Goal: Task Accomplishment & Management: Complete application form

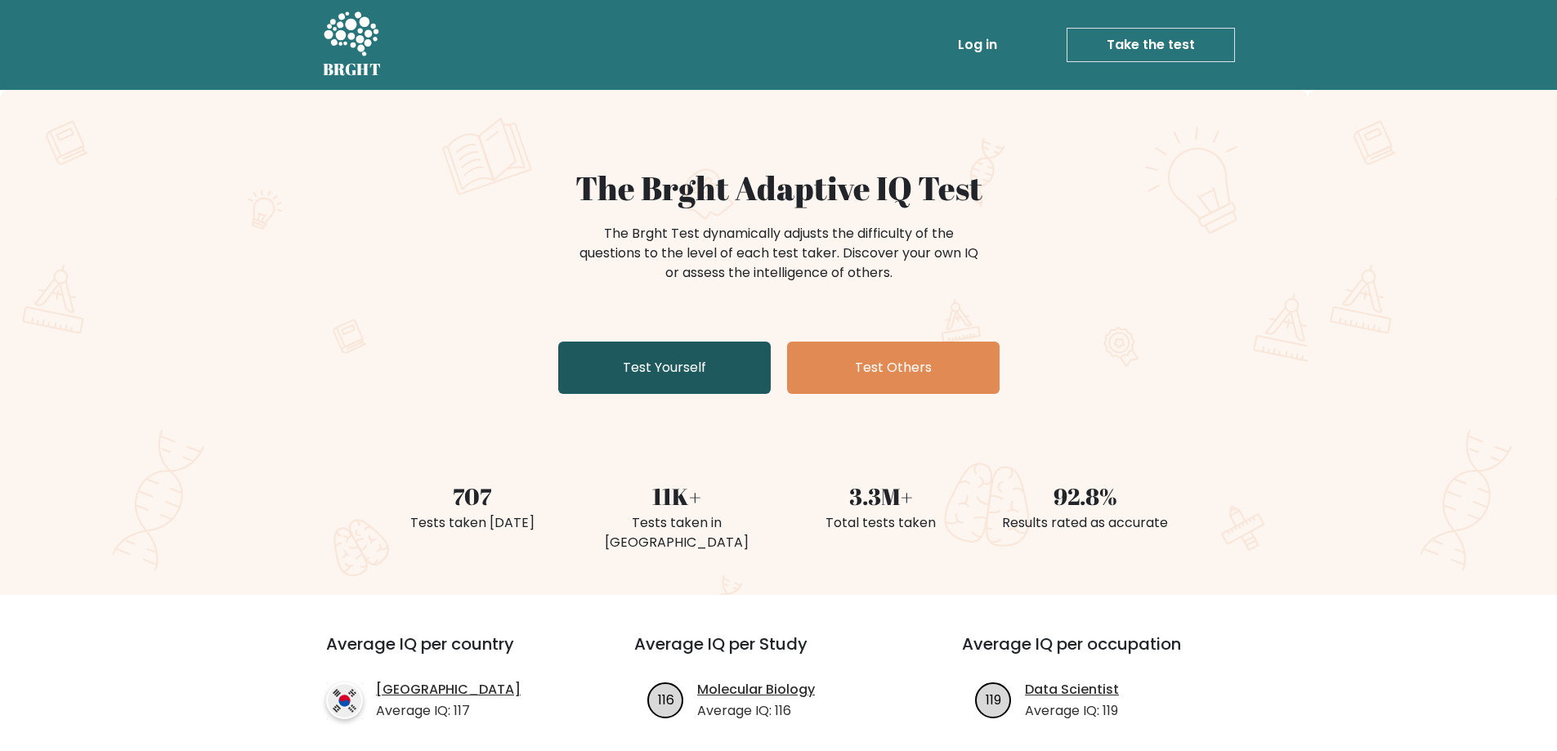
click at [704, 372] on link "Test Yourself" at bounding box center [664, 368] width 212 height 52
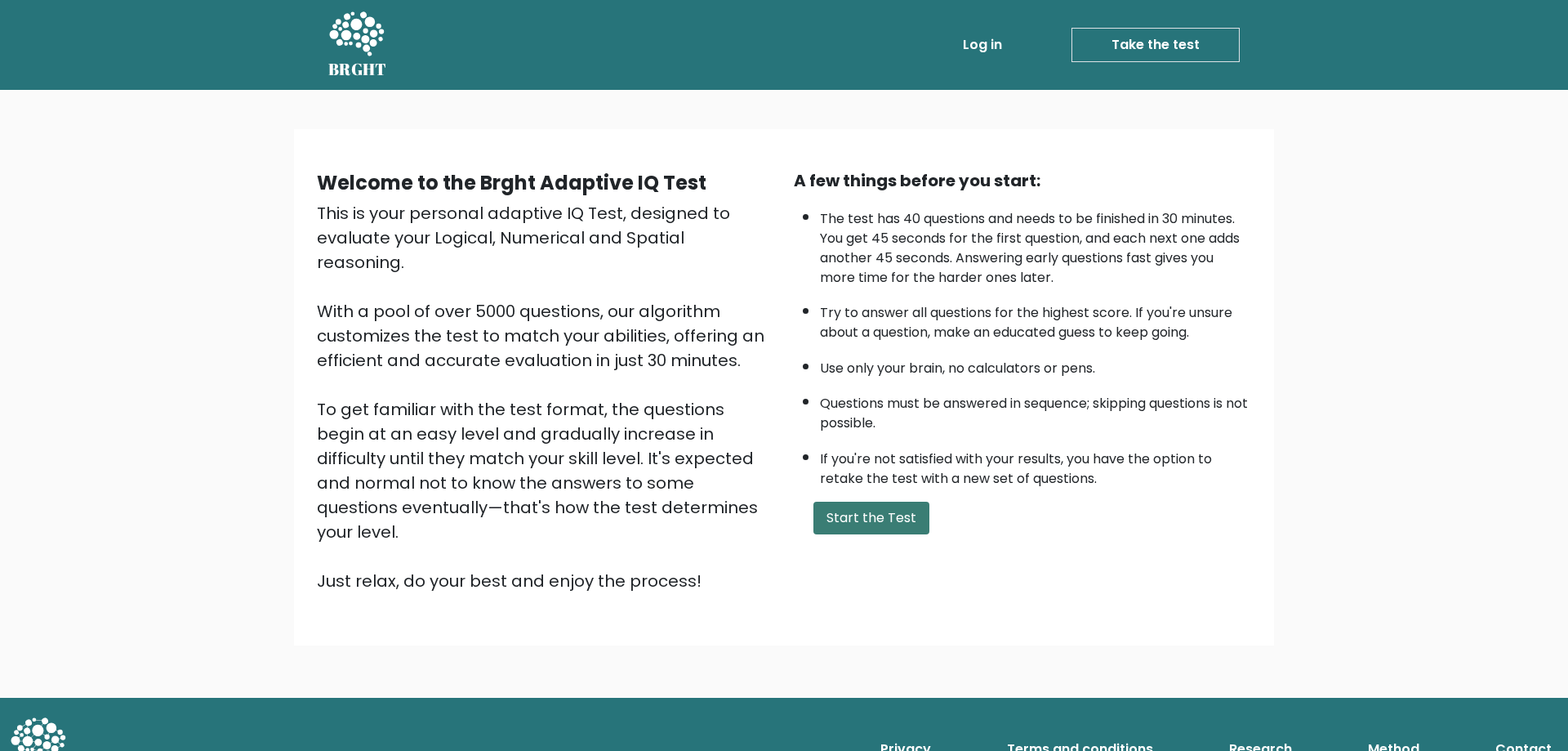
click at [886, 515] on button "Start the Test" at bounding box center [871, 518] width 116 height 33
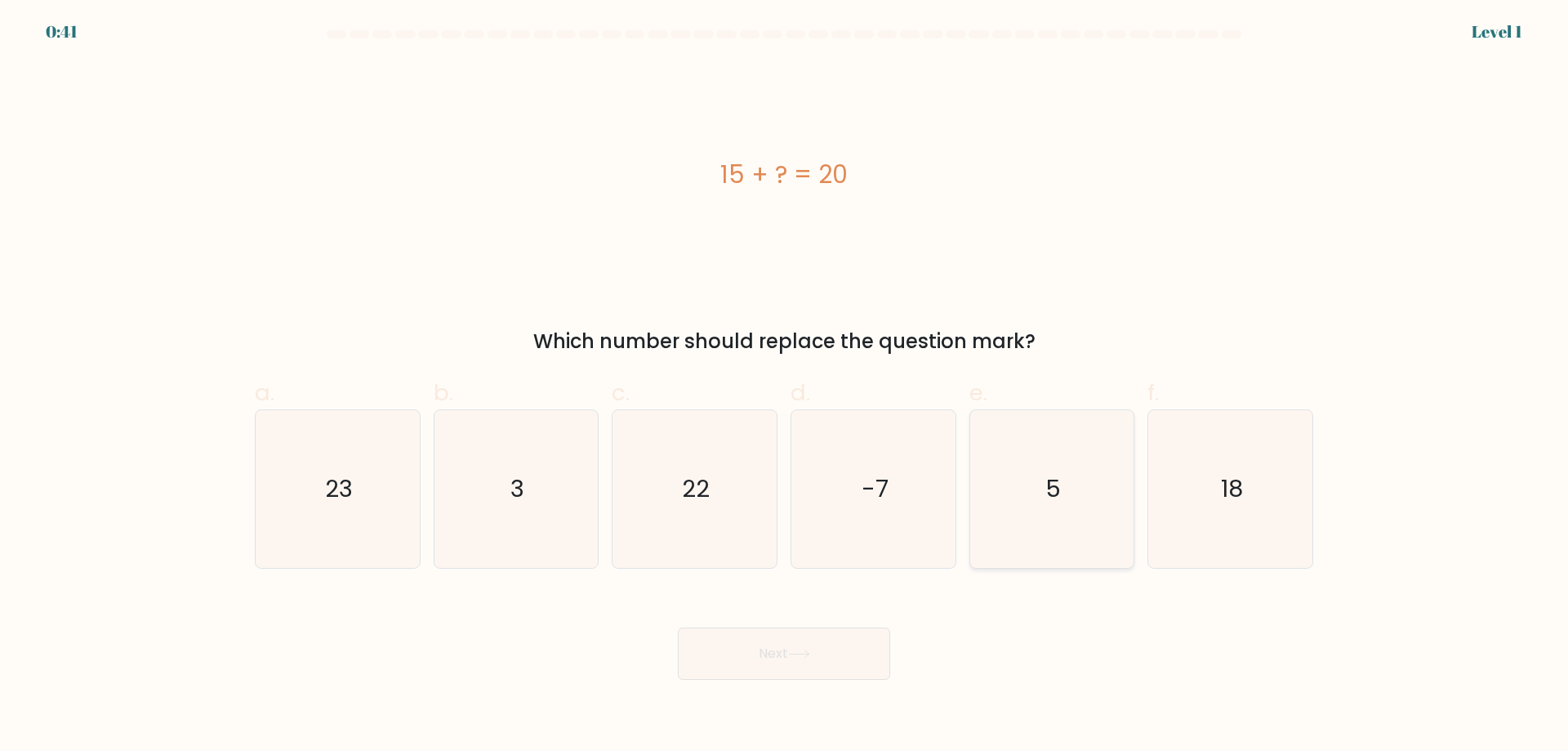
click at [1068, 481] on icon "5" at bounding box center [1051, 489] width 158 height 158
click at [784, 387] on input "e. 5" at bounding box center [784, 381] width 1 height 11
radio input "true"
click at [808, 655] on icon at bounding box center [798, 654] width 20 height 7
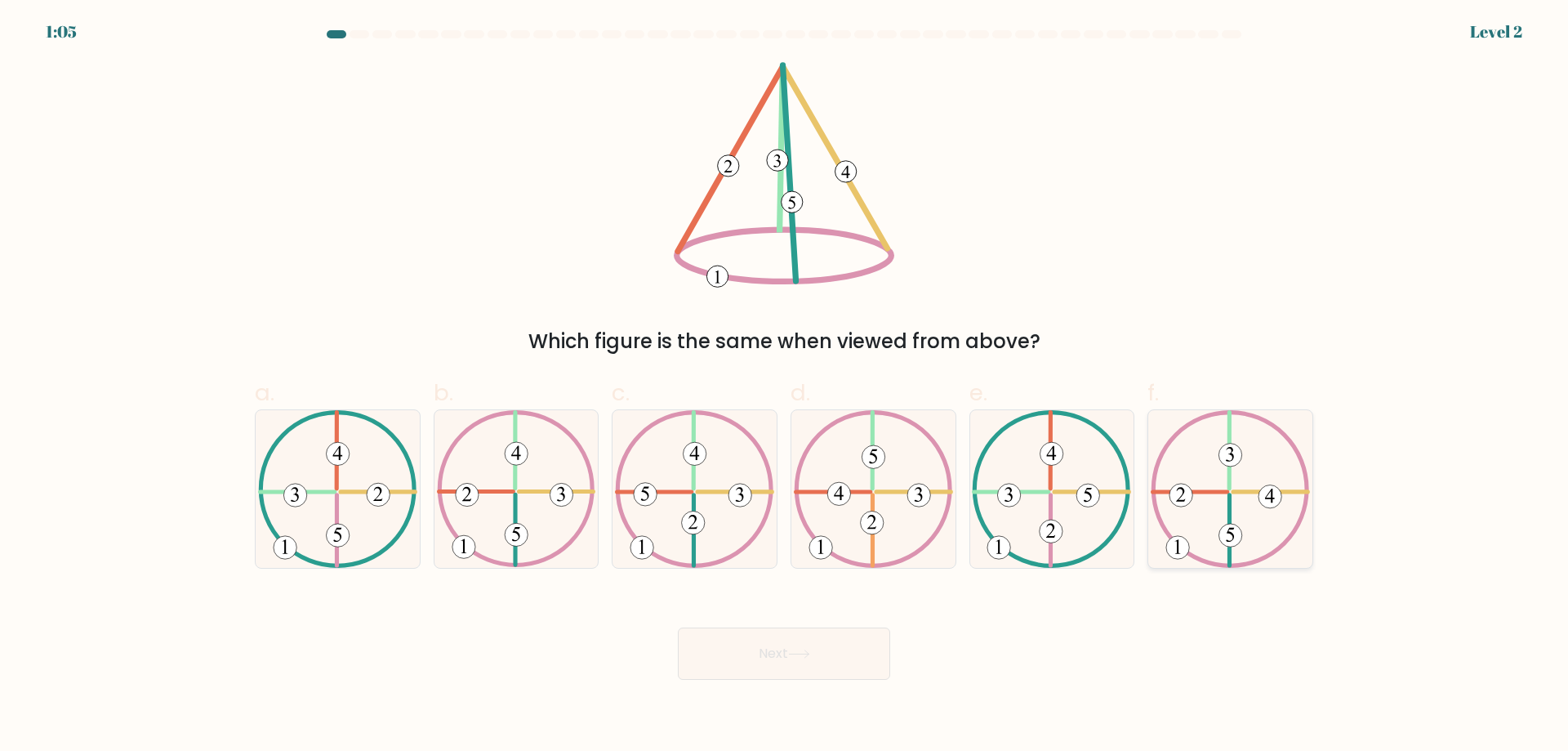
click at [1274, 525] on icon at bounding box center [1229, 489] width 159 height 158
click at [784, 387] on input "f." at bounding box center [784, 381] width 1 height 11
radio input "true"
click at [776, 650] on button "Next" at bounding box center [784, 654] width 212 height 52
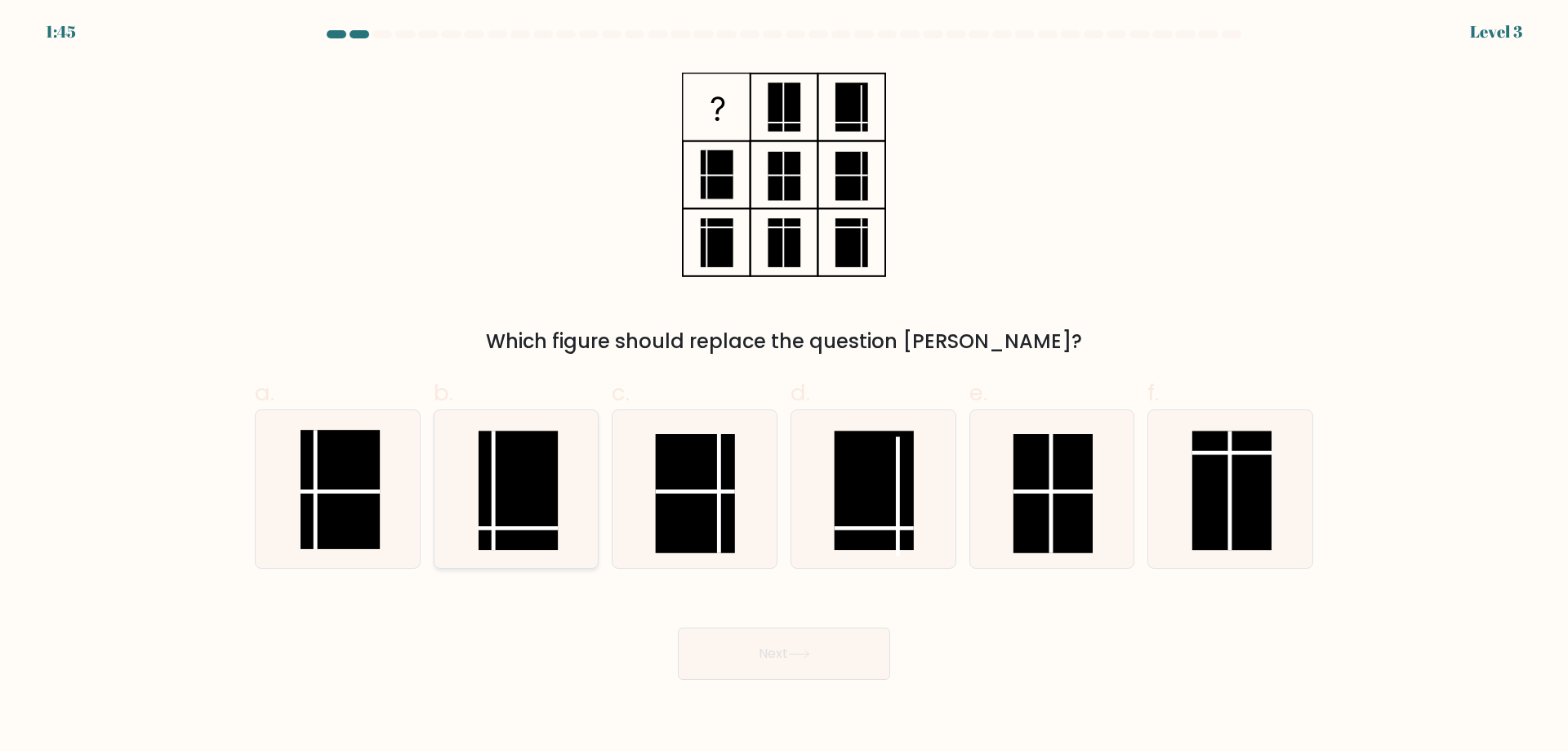
click at [509, 501] on rect at bounding box center [518, 490] width 79 height 119
click at [784, 387] on input "b." at bounding box center [784, 381] width 1 height 11
radio input "true"
click at [789, 645] on button "Next" at bounding box center [784, 654] width 212 height 52
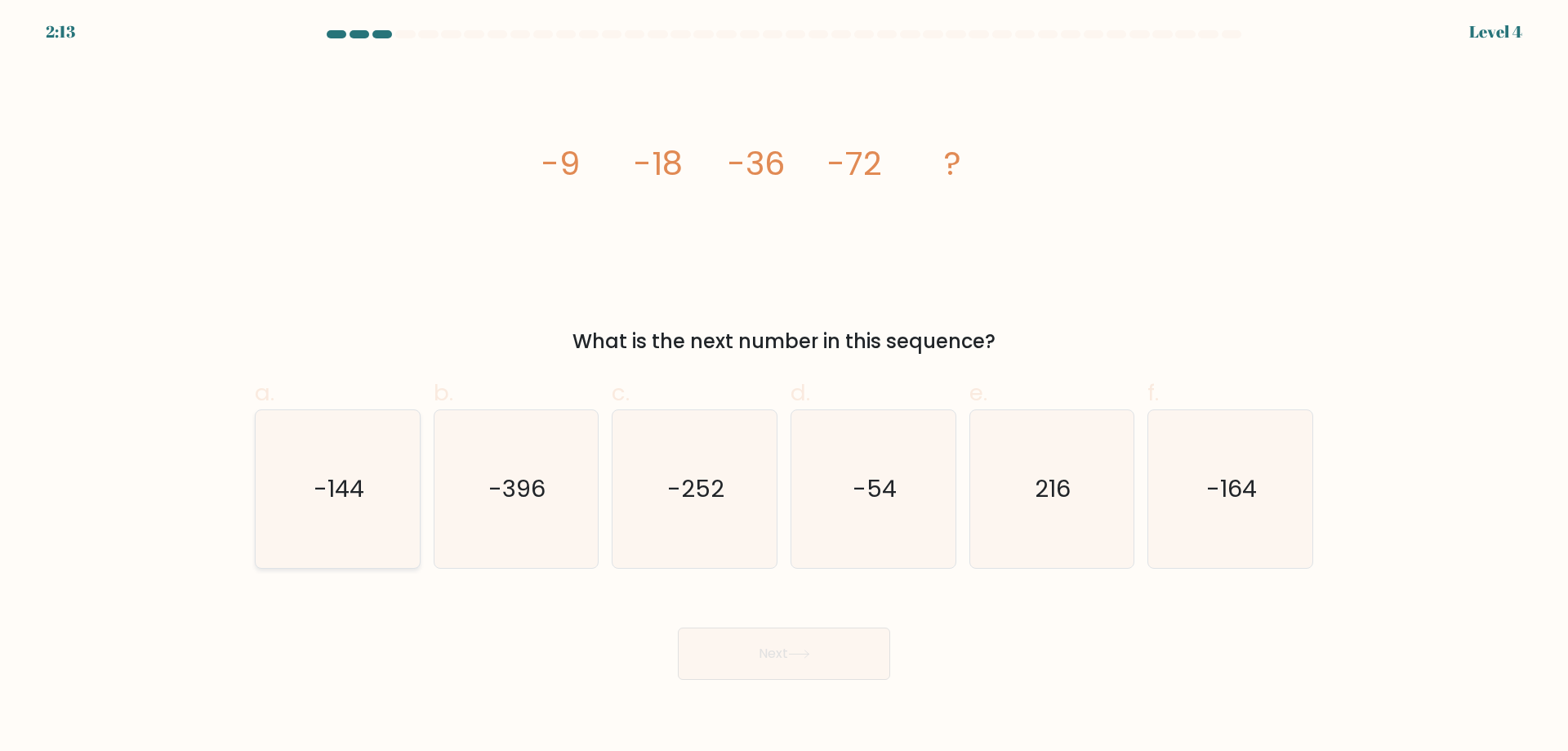
click at [380, 520] on icon "-144" at bounding box center [338, 489] width 158 height 158
click at [784, 387] on input "a. -144" at bounding box center [784, 381] width 1 height 11
radio input "true"
click at [850, 654] on button "Next" at bounding box center [784, 654] width 212 height 52
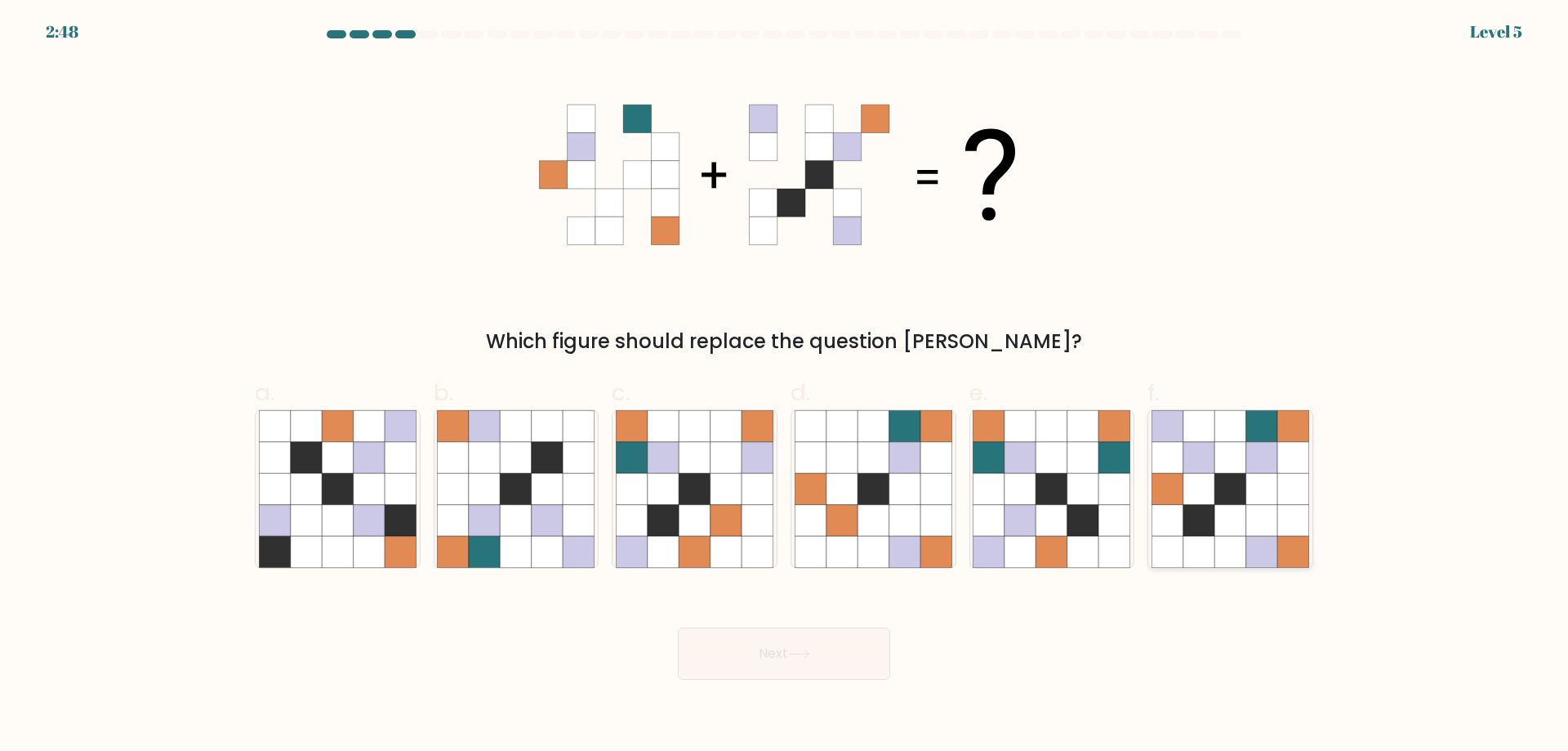
click at [1260, 500] on icon at bounding box center [1261, 488] width 31 height 31
click at [784, 387] on input "f." at bounding box center [784, 381] width 1 height 11
radio input "true"
click at [784, 646] on button "Next" at bounding box center [784, 654] width 212 height 52
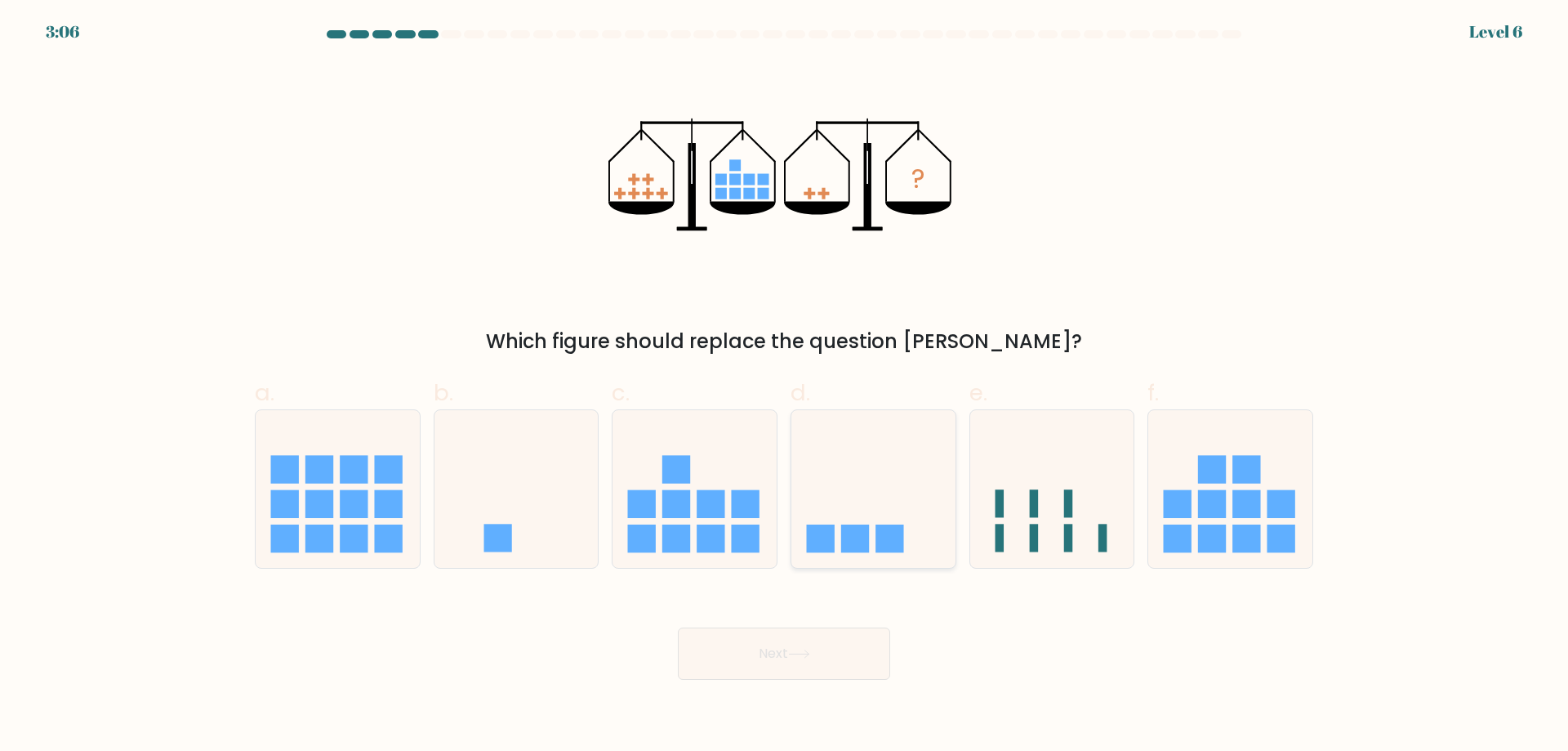
click at [869, 499] on icon at bounding box center [873, 489] width 164 height 136
click at [784, 387] on input "d." at bounding box center [784, 381] width 1 height 11
radio input "true"
click at [864, 664] on button "Next" at bounding box center [784, 654] width 212 height 52
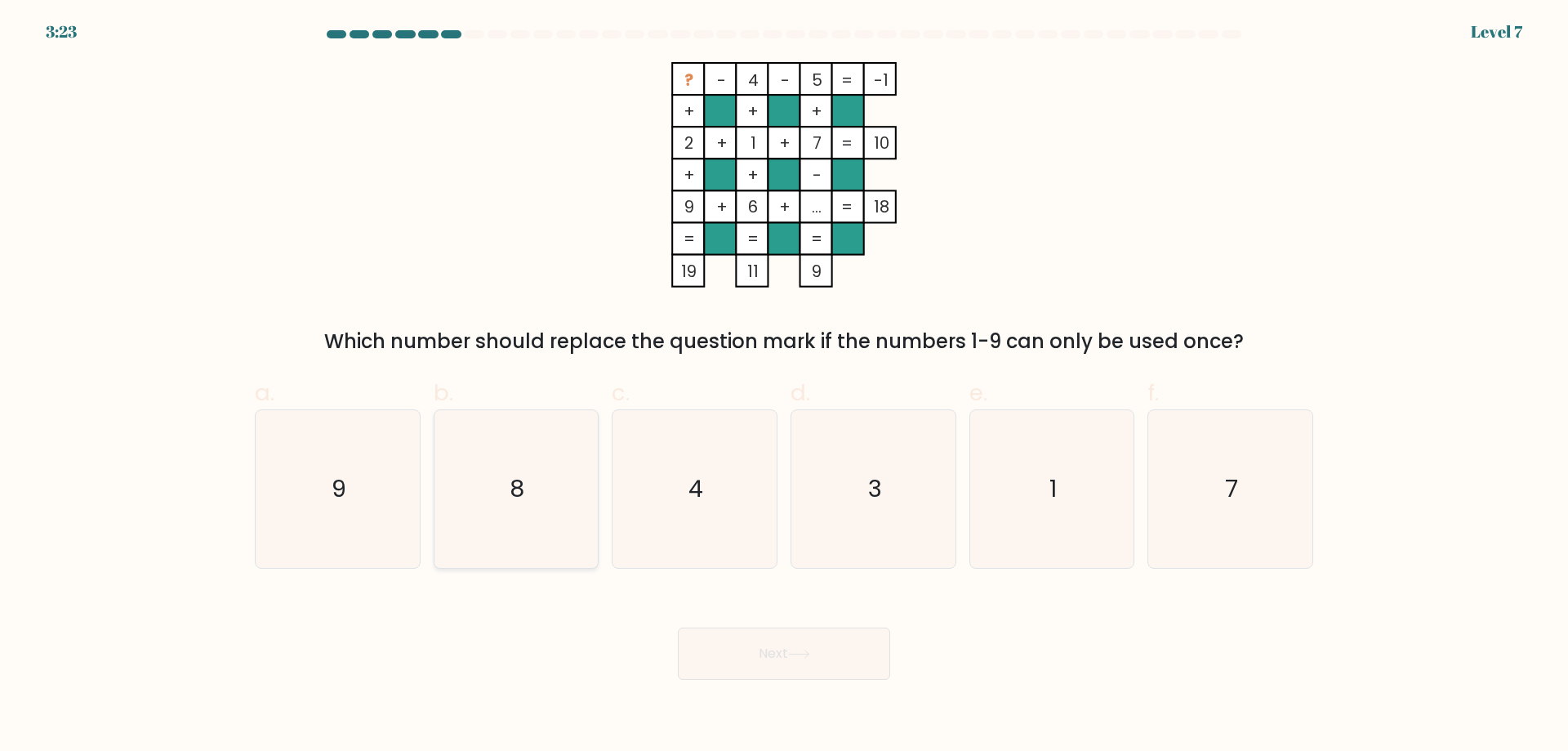
click at [545, 482] on icon "8" at bounding box center [516, 489] width 158 height 158
click at [784, 387] on input "b. 8" at bounding box center [784, 381] width 1 height 11
radio input "true"
click at [797, 642] on button "Next" at bounding box center [784, 654] width 212 height 52
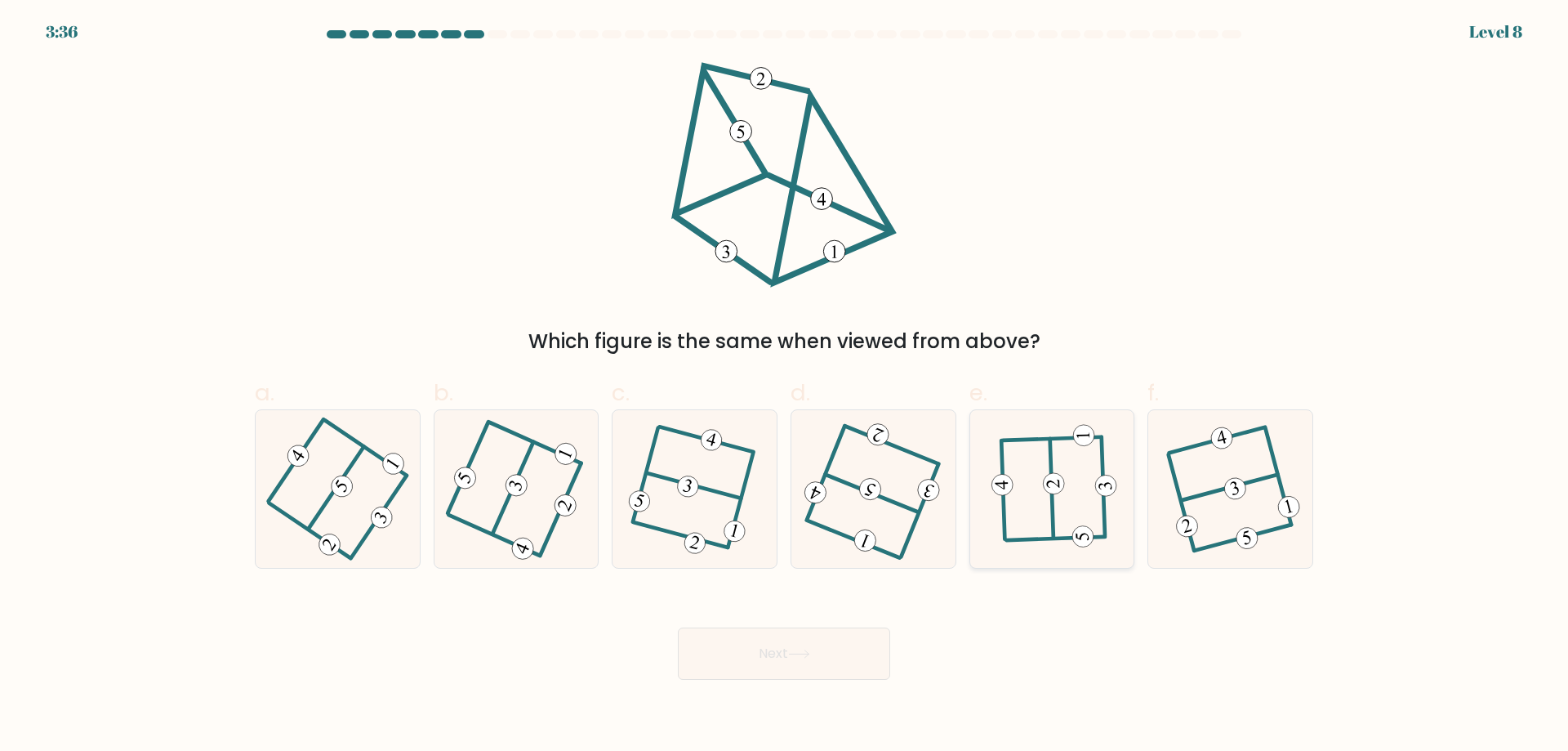
click at [1072, 508] on icon at bounding box center [1051, 489] width 123 height 126
click at [784, 387] on input "e." at bounding box center [784, 381] width 1 height 11
radio input "true"
click at [810, 654] on icon at bounding box center [799, 654] width 22 height 9
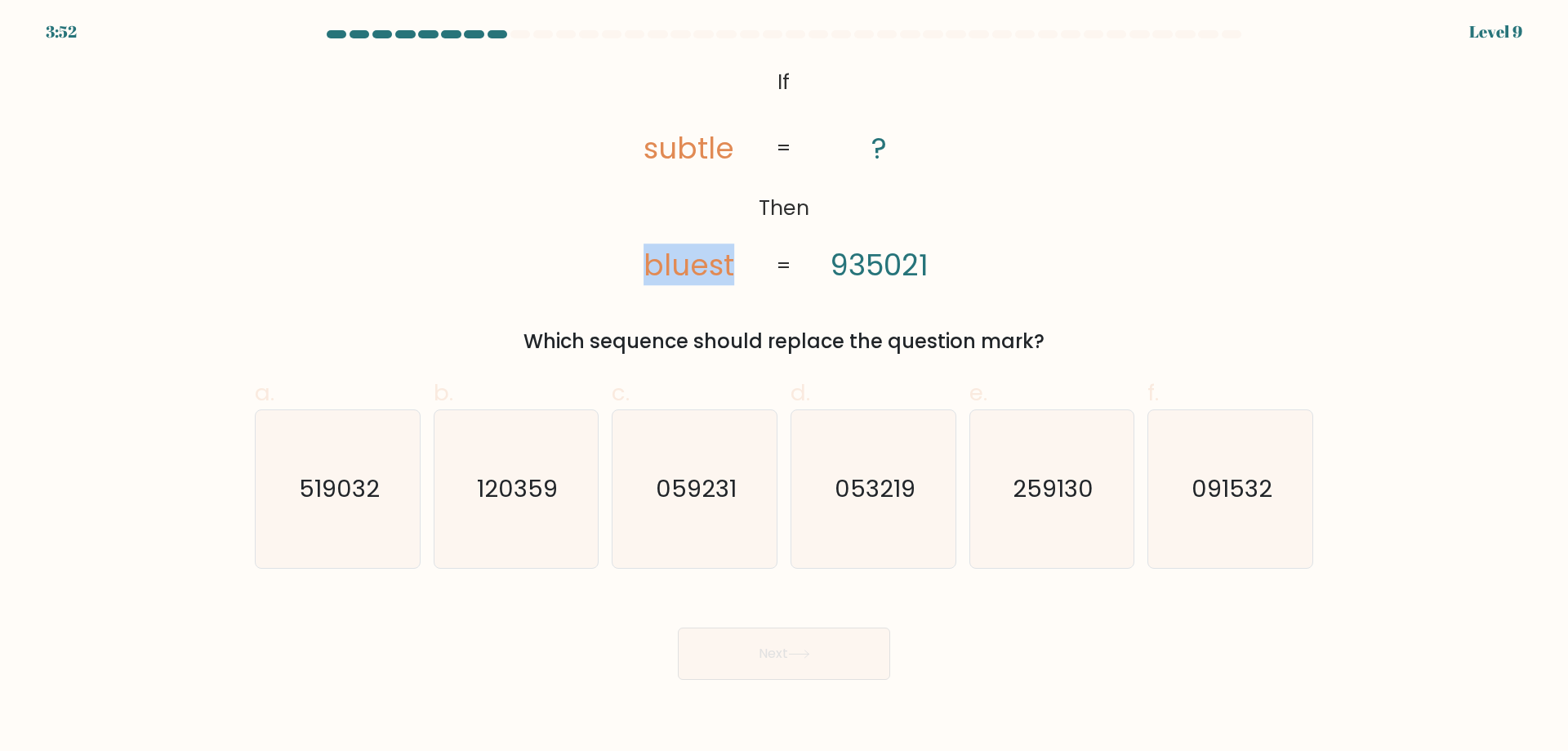
drag, startPoint x: 699, startPoint y: 266, endPoint x: 626, endPoint y: 266, distance: 73.0
click at [626, 266] on icon "@import url('https://fonts.googleapis.com/css?family=Abril+Fatface:400,100,100i…" at bounding box center [784, 175] width 366 height 226
click at [615, 286] on div at bounding box center [615, 286] width 0 height 0
click at [636, 174] on icon "@import url('https://fonts.googleapis.com/css?family=Abril+Fatface:400,100,100i…" at bounding box center [784, 175] width 366 height 226
drag, startPoint x: 642, startPoint y: 138, endPoint x: 735, endPoint y: 147, distance: 93.4
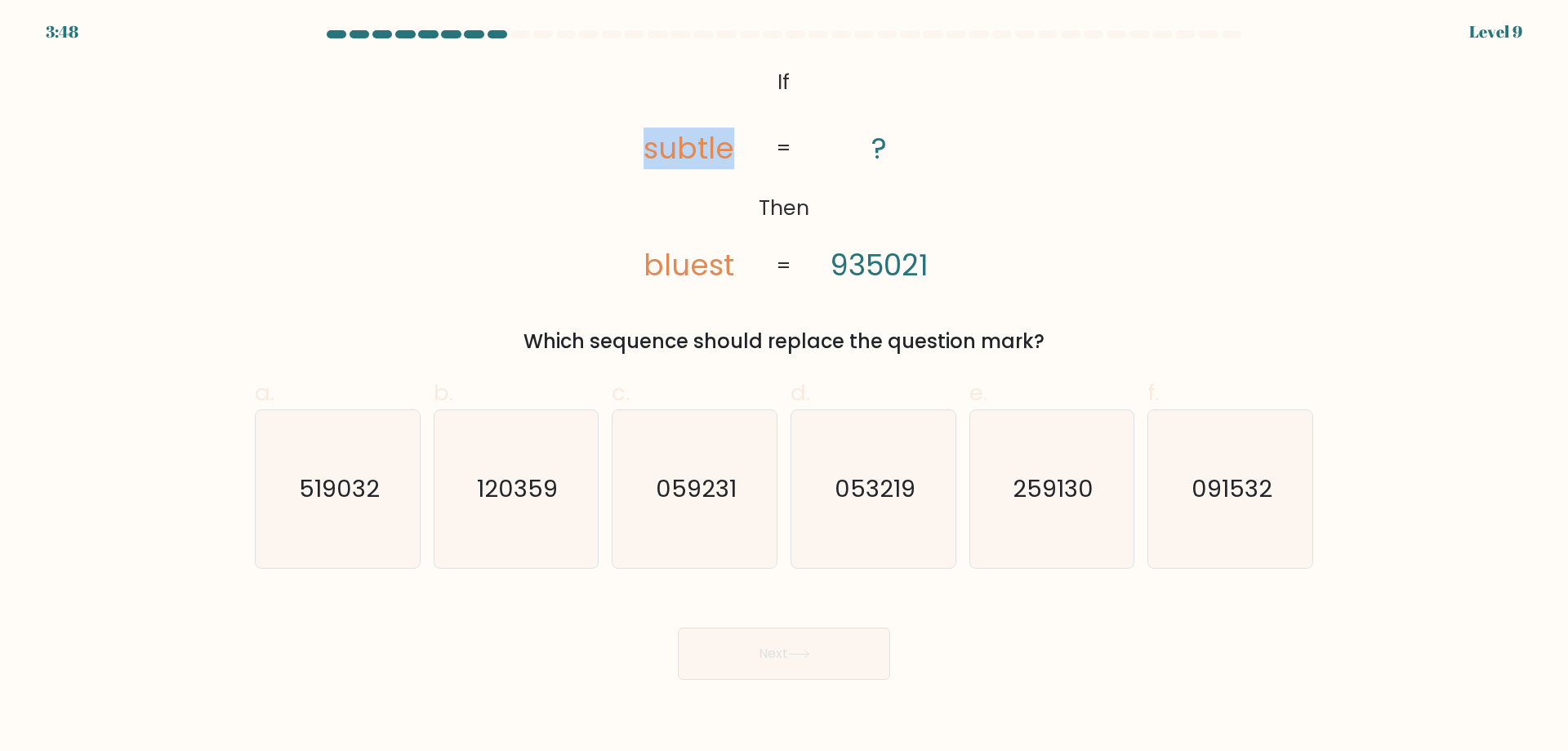
click at [735, 147] on icon "@import url('https://fonts.googleapis.com/css?family=Abril+Fatface:400,100,100i…" at bounding box center [784, 175] width 366 height 226
click at [725, 105] on div at bounding box center [725, 105] width 0 height 0
click at [530, 124] on div "@import url('https://fonts.googleapis.com/css?family=Abril+Fatface:400,100,100i…" at bounding box center [784, 209] width 1078 height 294
drag, startPoint x: 831, startPoint y: 254, endPoint x: 858, endPoint y: 262, distance: 28.2
click at [858, 262] on tspan "935021" at bounding box center [878, 265] width 99 height 42
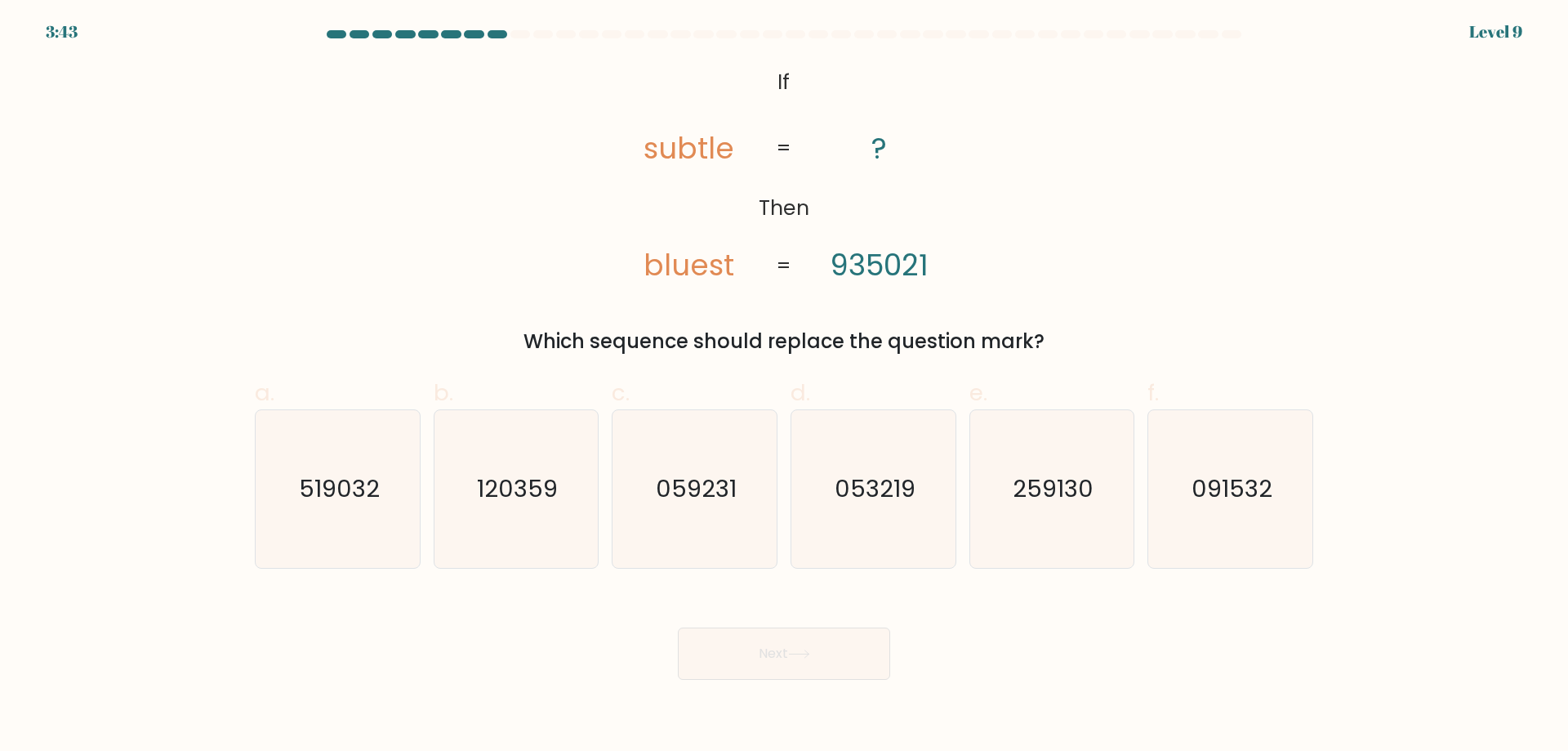
click at [632, 266] on icon "@import url('https://fonts.googleapis.com/css?family=Abril+Fatface:400,100,100i…" at bounding box center [784, 175] width 366 height 226
click at [1073, 525] on icon "259130" at bounding box center [1051, 489] width 158 height 158
click at [784, 387] on input "e. 259130" at bounding box center [784, 381] width 1 height 11
radio input "true"
click at [815, 656] on button "Next" at bounding box center [784, 654] width 212 height 52
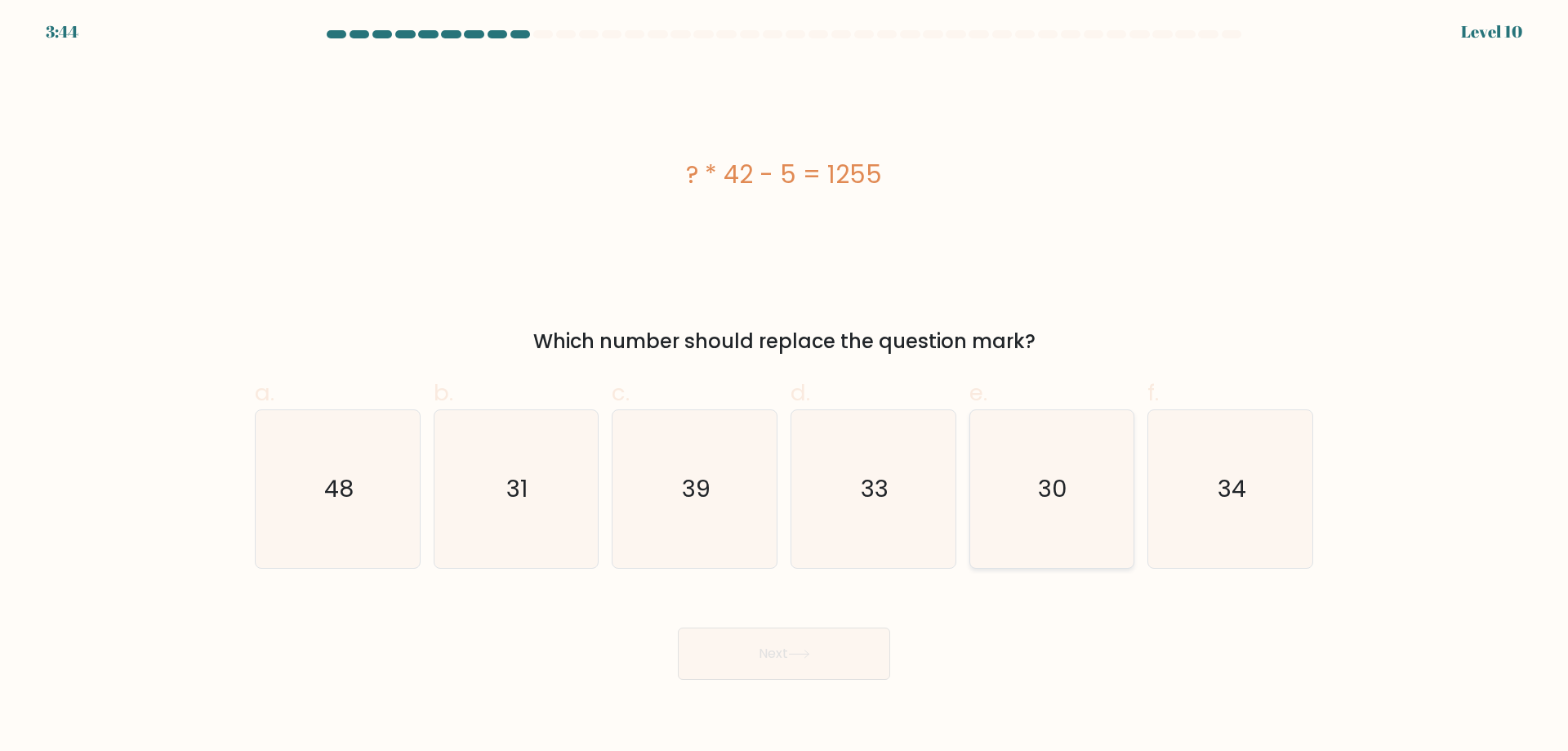
click at [1072, 492] on icon "30" at bounding box center [1051, 489] width 158 height 158
click at [784, 387] on input "e. 30" at bounding box center [784, 381] width 1 height 11
radio input "true"
click at [834, 655] on button "Next" at bounding box center [784, 654] width 212 height 52
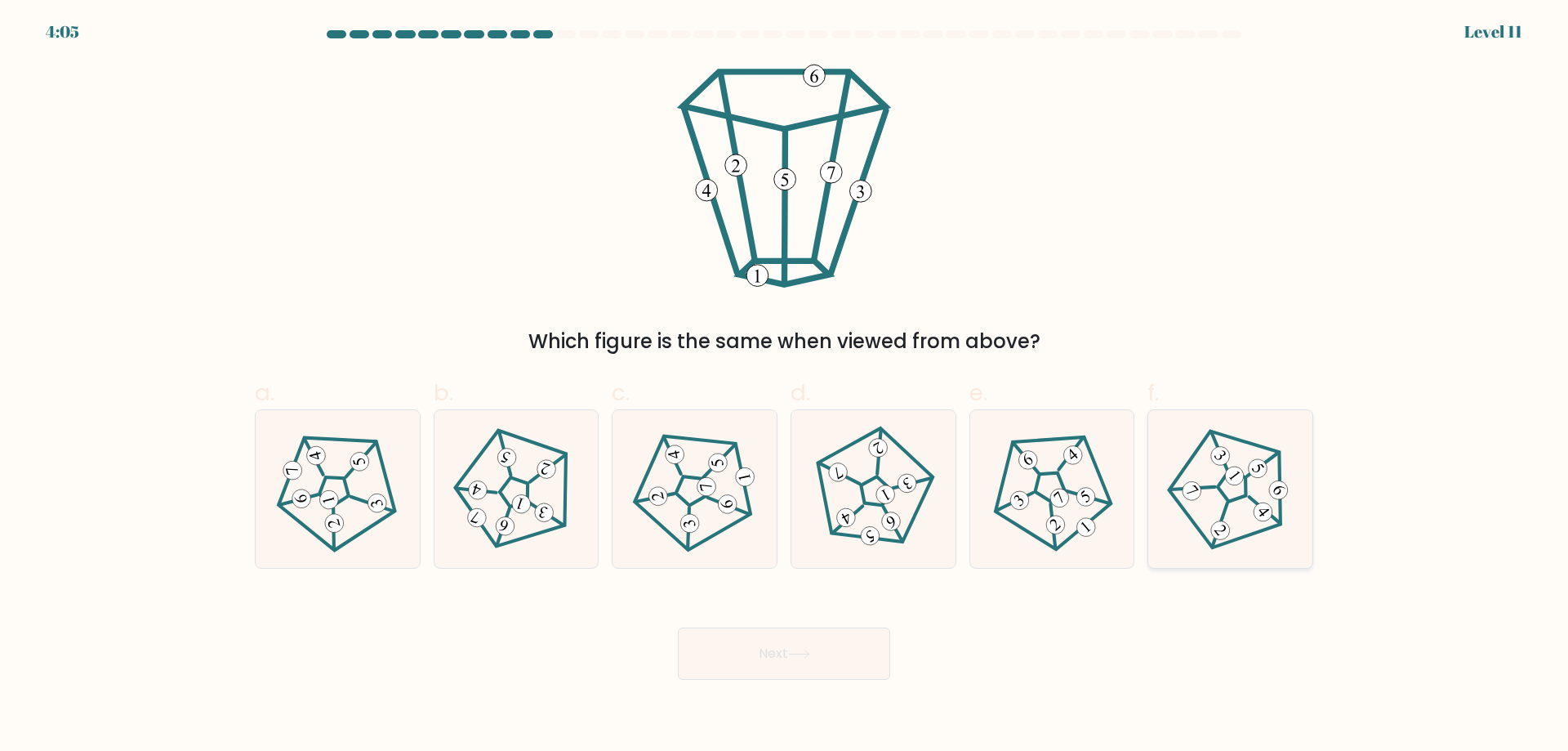
click at [1242, 504] on icon at bounding box center [1230, 489] width 126 height 126
click at [784, 387] on input "f." at bounding box center [784, 381] width 1 height 11
radio input "true"
drag, startPoint x: 813, startPoint y: 655, endPoint x: 810, endPoint y: 647, distance: 8.5
click at [810, 654] on icon at bounding box center [799, 654] width 22 height 9
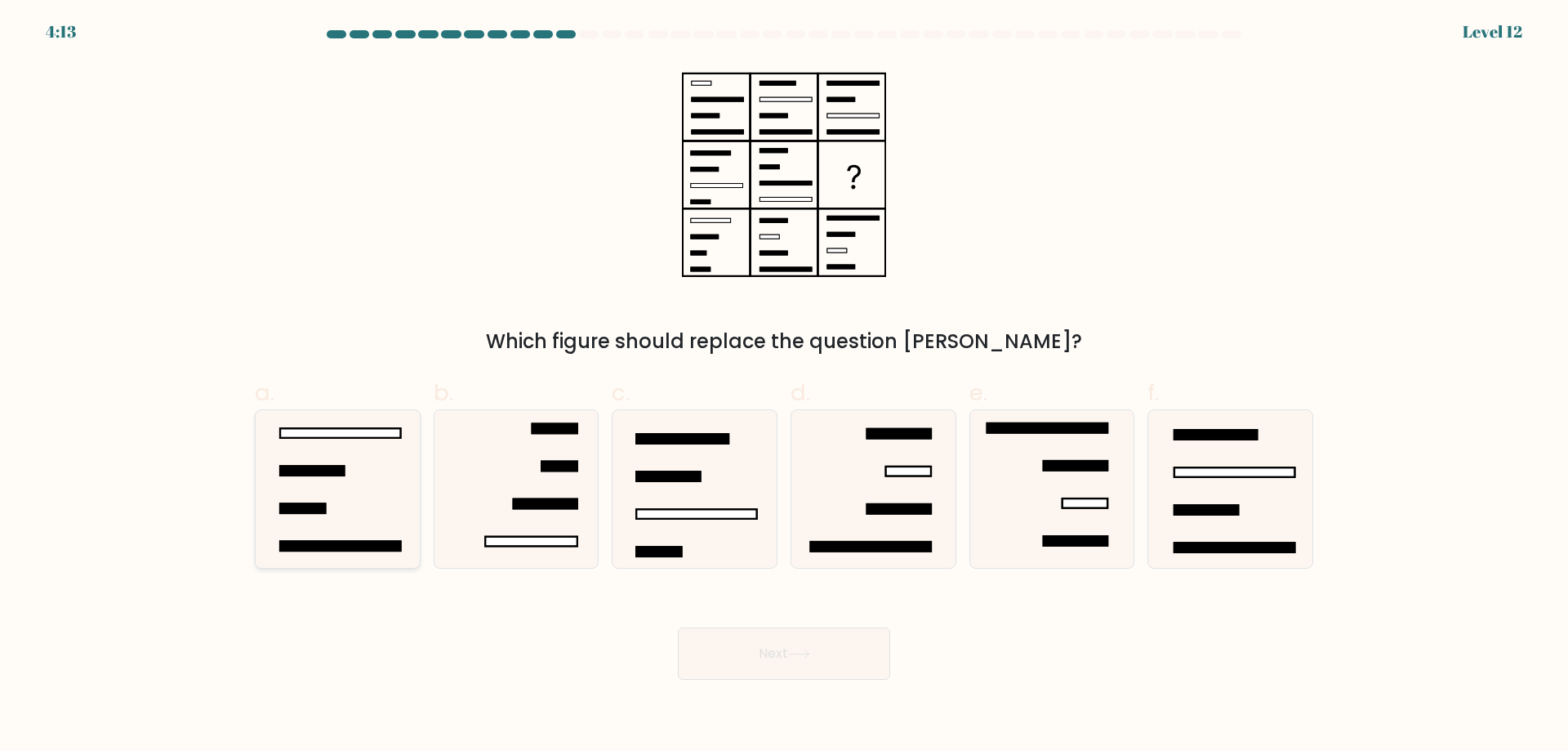
click at [347, 461] on icon at bounding box center [338, 489] width 158 height 158
click at [784, 387] on input "a." at bounding box center [784, 381] width 1 height 11
radio input "true"
click at [753, 652] on button "Next" at bounding box center [784, 654] width 212 height 52
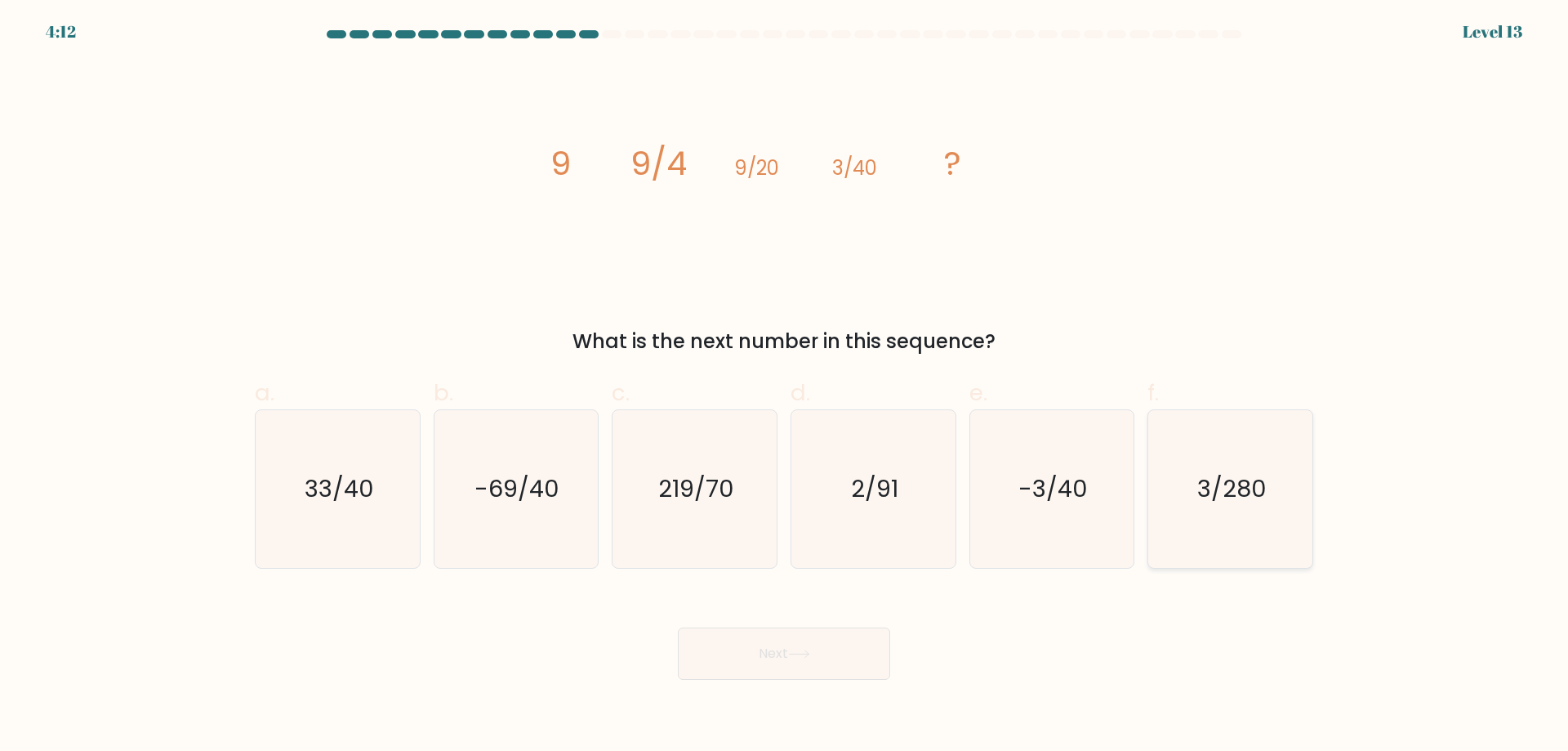
click at [1243, 446] on icon "3/280" at bounding box center [1230, 489] width 158 height 158
click at [784, 387] on input "f. 3/280" at bounding box center [784, 381] width 1 height 11
radio input "true"
click at [781, 653] on button "Next" at bounding box center [784, 654] width 212 height 52
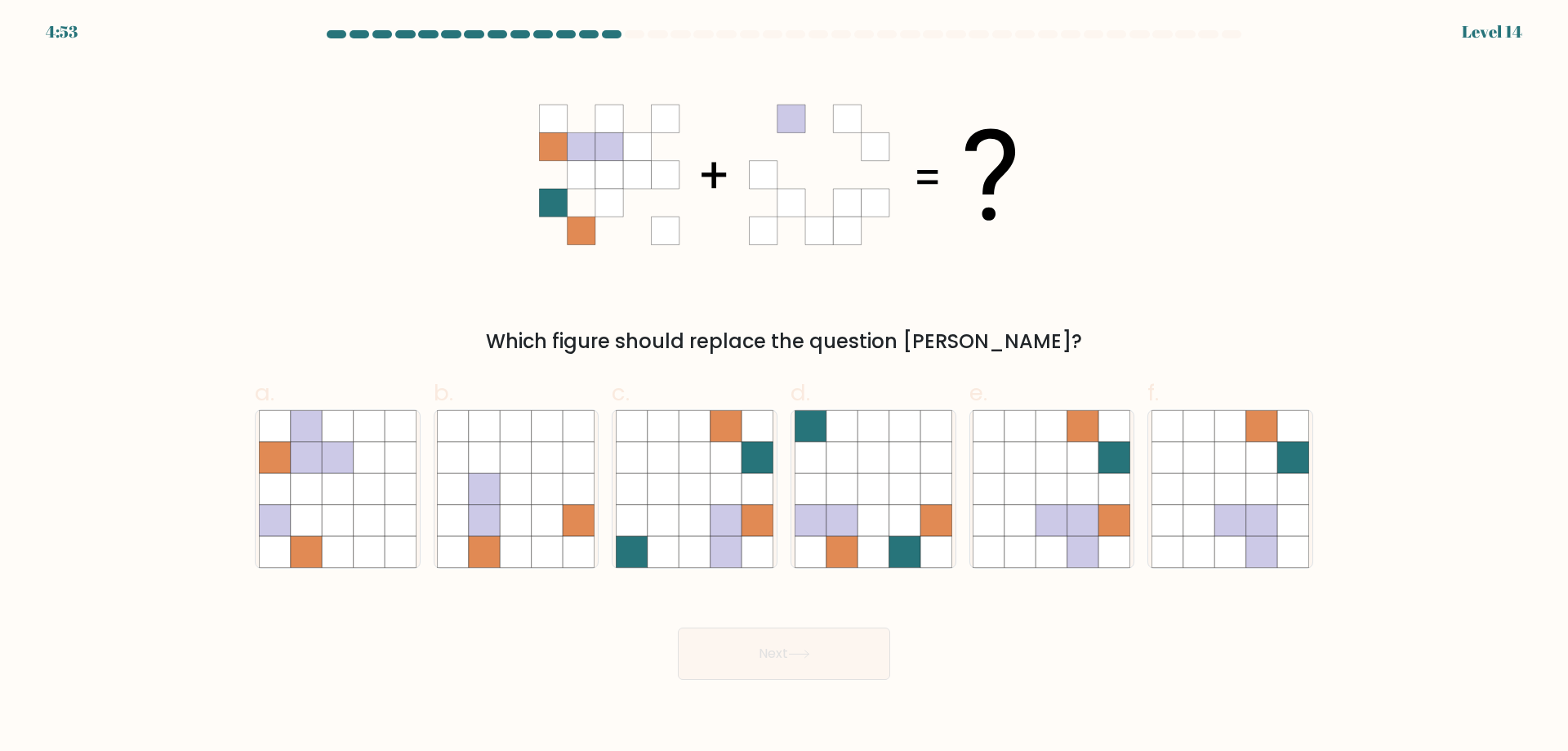
drag, startPoint x: 781, startPoint y: 653, endPoint x: 566, endPoint y: 273, distance: 436.6
click at [566, 273] on icon at bounding box center [784, 175] width 490 height 226
click at [327, 471] on icon at bounding box center [337, 457] width 31 height 31
click at [784, 387] on input "a." at bounding box center [784, 381] width 1 height 11
radio input "true"
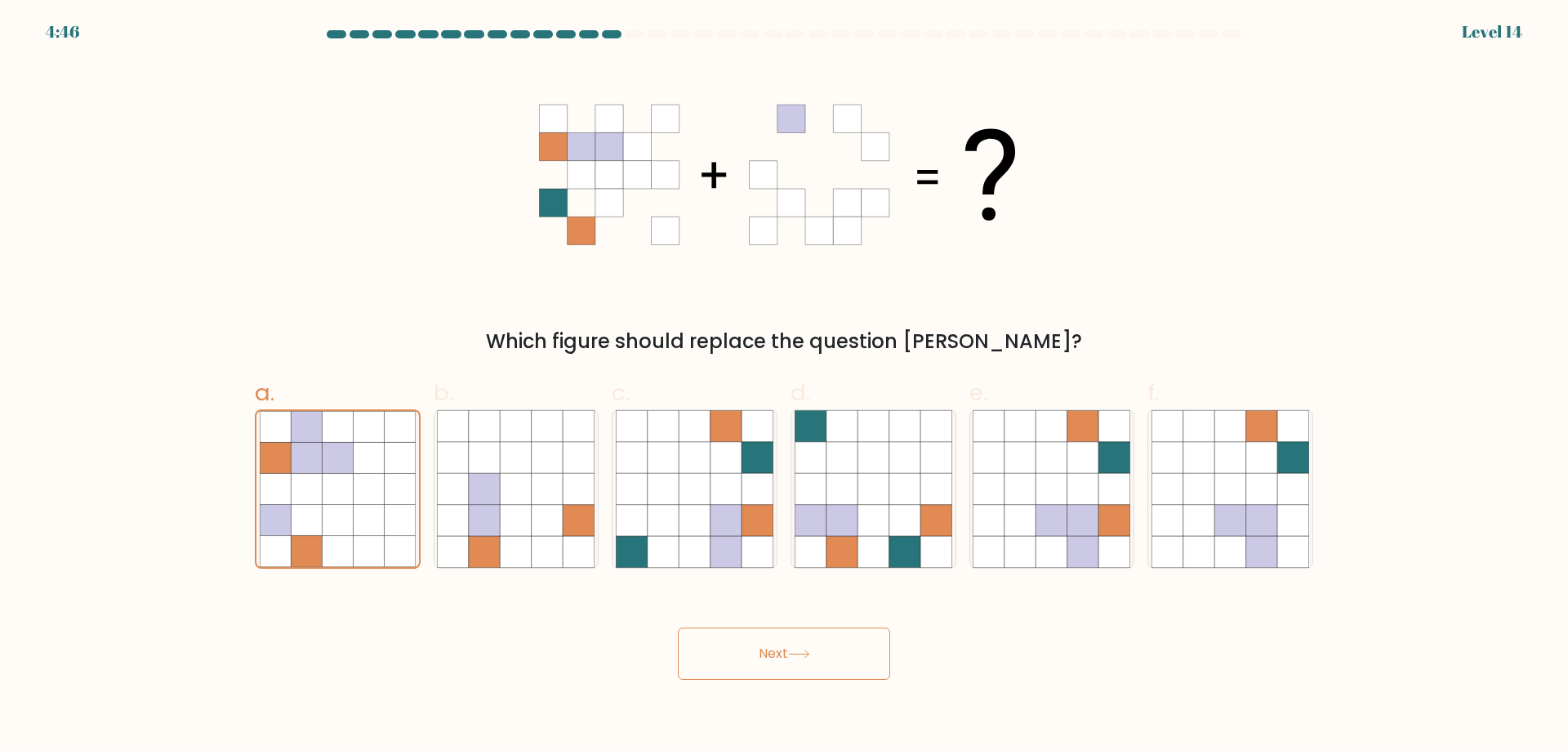
click at [782, 655] on button "Next" at bounding box center [784, 654] width 212 height 52
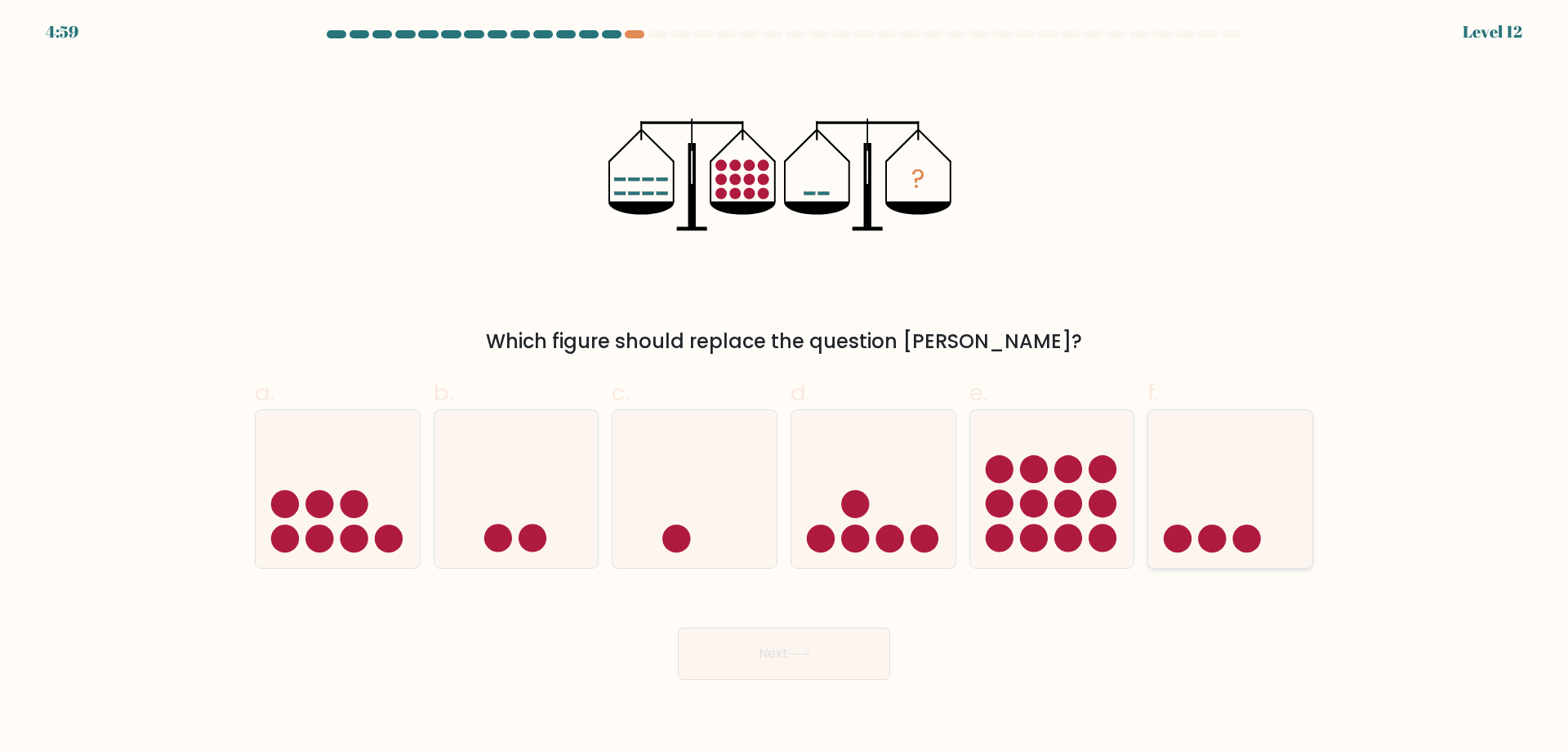
click at [1234, 486] on icon at bounding box center [1230, 489] width 164 height 136
click at [784, 387] on input "f." at bounding box center [784, 381] width 1 height 11
radio input "true"
click at [803, 665] on button "Next" at bounding box center [784, 654] width 212 height 52
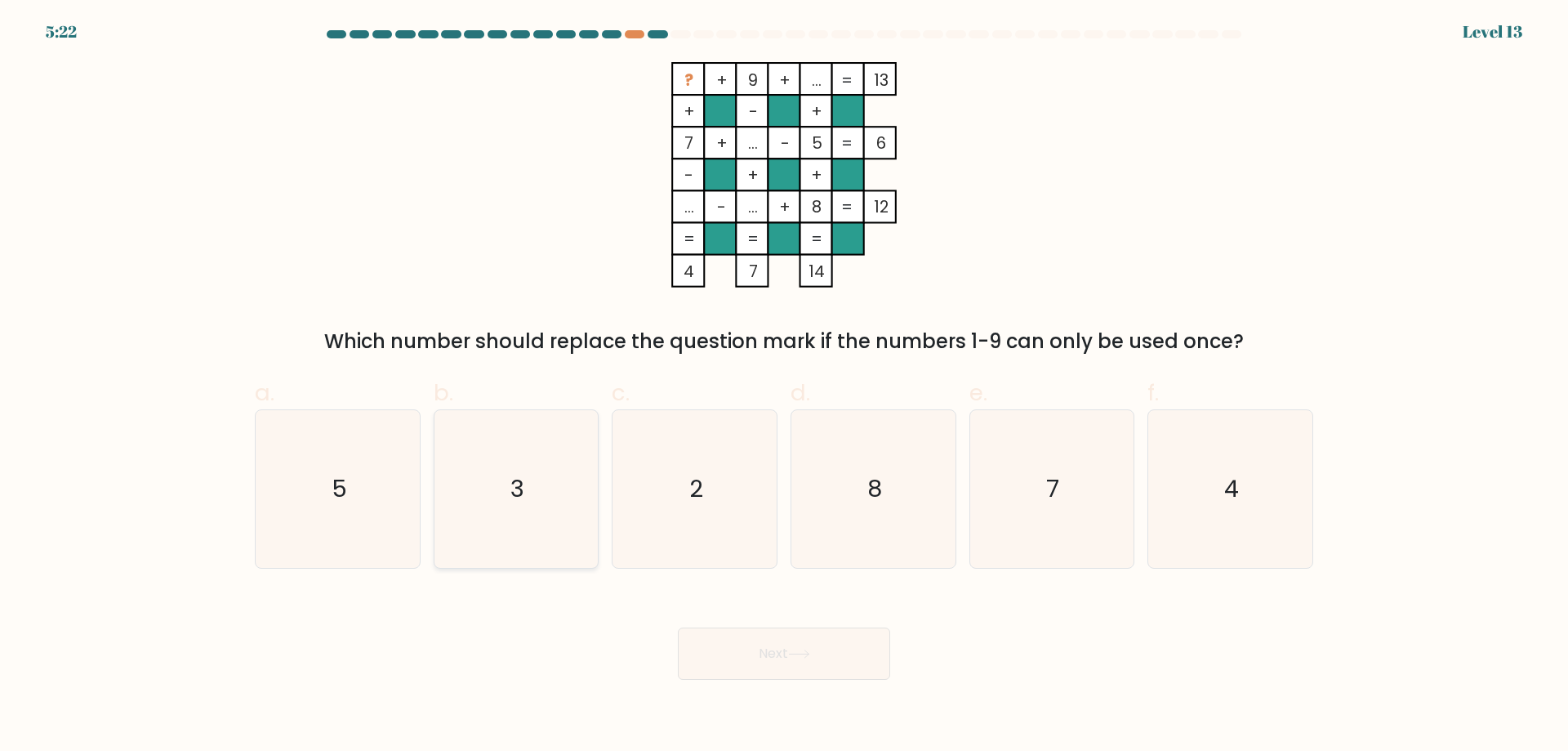
click at [560, 483] on icon "3" at bounding box center [516, 489] width 158 height 158
click at [784, 387] on input "b. 3" at bounding box center [784, 381] width 1 height 11
radio input "true"
click at [758, 659] on button "Next" at bounding box center [784, 654] width 212 height 52
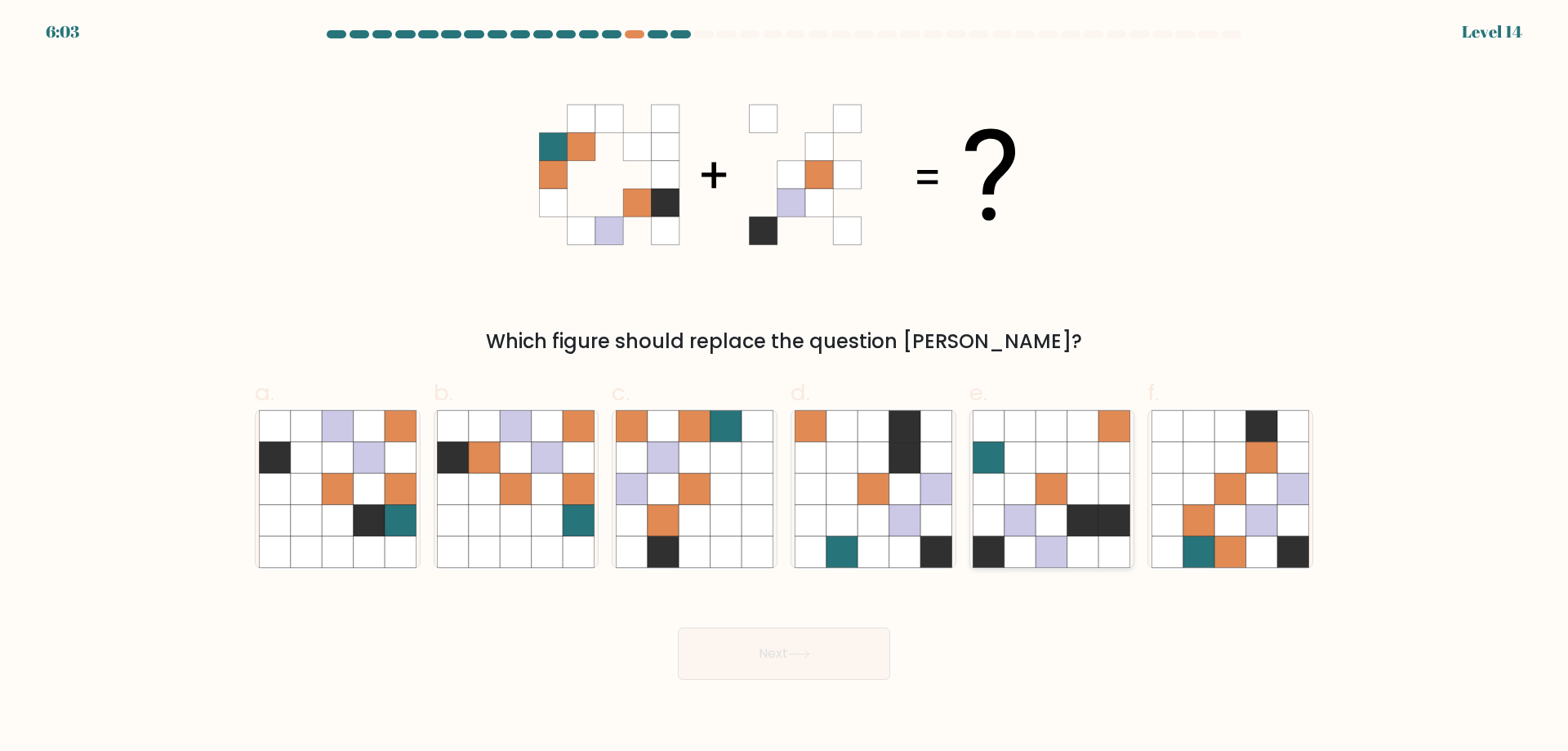
click at [1021, 486] on icon at bounding box center [1019, 488] width 31 height 31
click at [784, 387] on input "e." at bounding box center [784, 381] width 1 height 11
radio input "true"
click at [843, 658] on button "Next" at bounding box center [784, 654] width 212 height 52
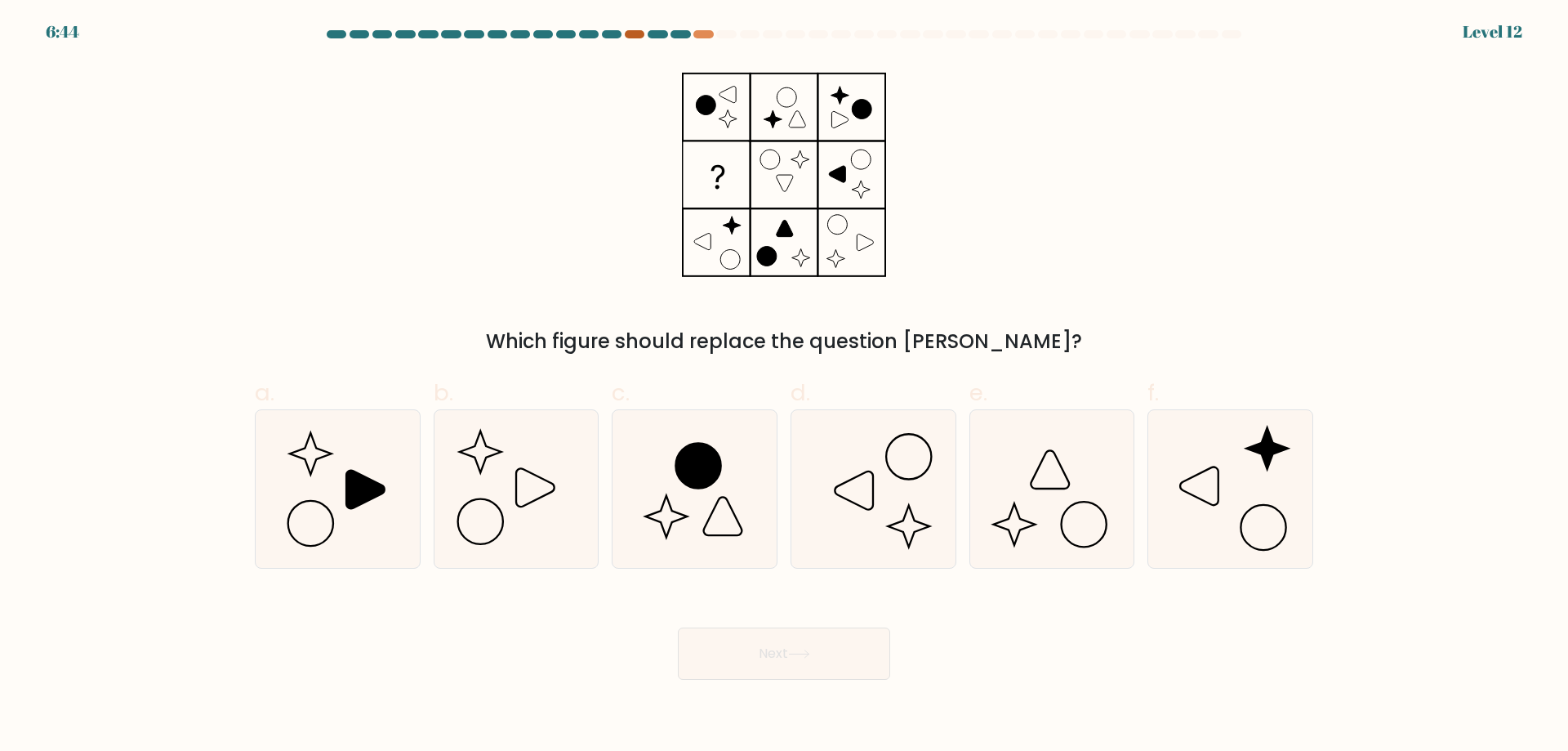
click at [639, 34] on div at bounding box center [635, 34] width 20 height 8
click at [701, 36] on div at bounding box center [704, 34] width 20 height 8
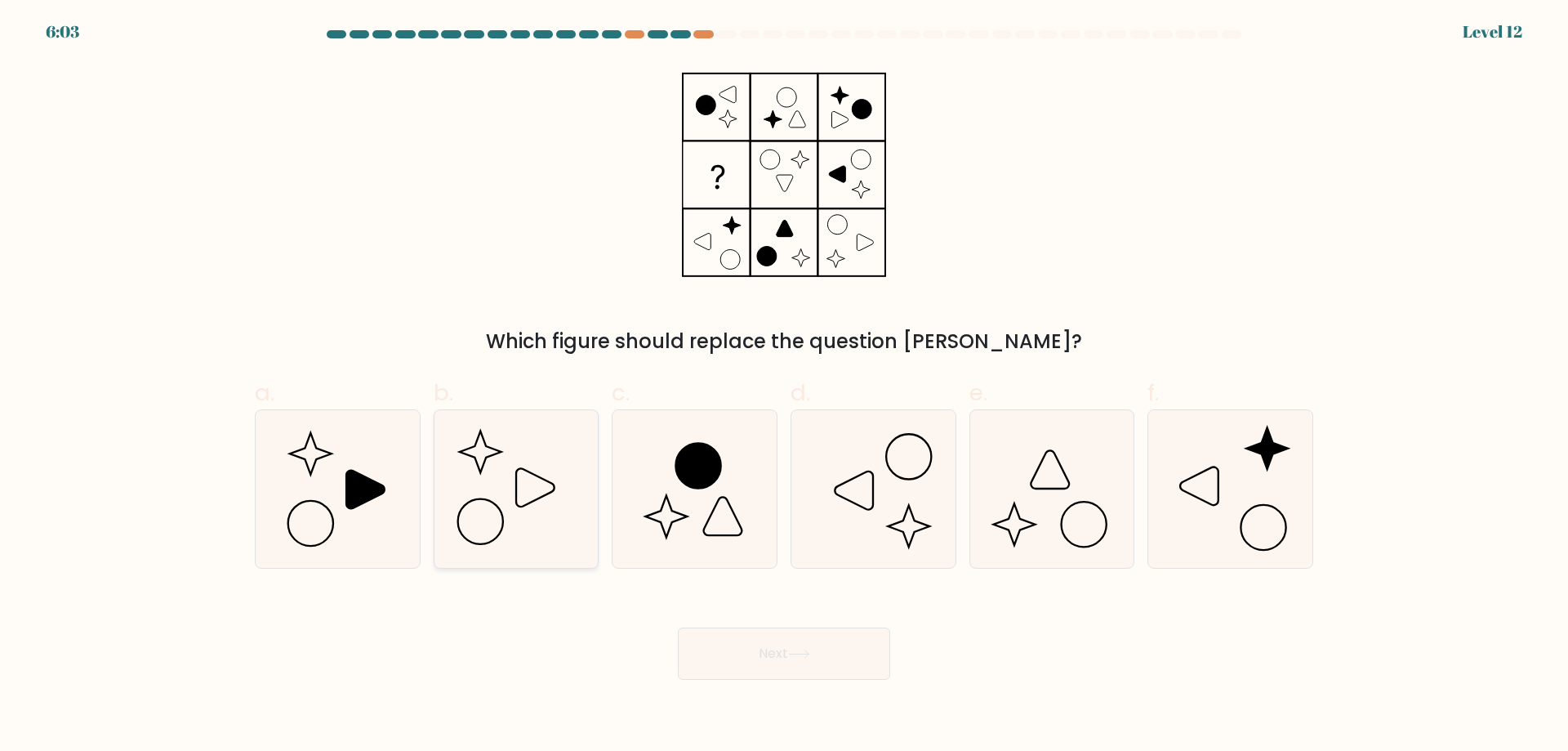
click at [521, 440] on icon at bounding box center [516, 489] width 158 height 158
click at [784, 387] on input "b." at bounding box center [784, 381] width 1 height 11
radio input "true"
click at [766, 648] on button "Next" at bounding box center [784, 654] width 212 height 52
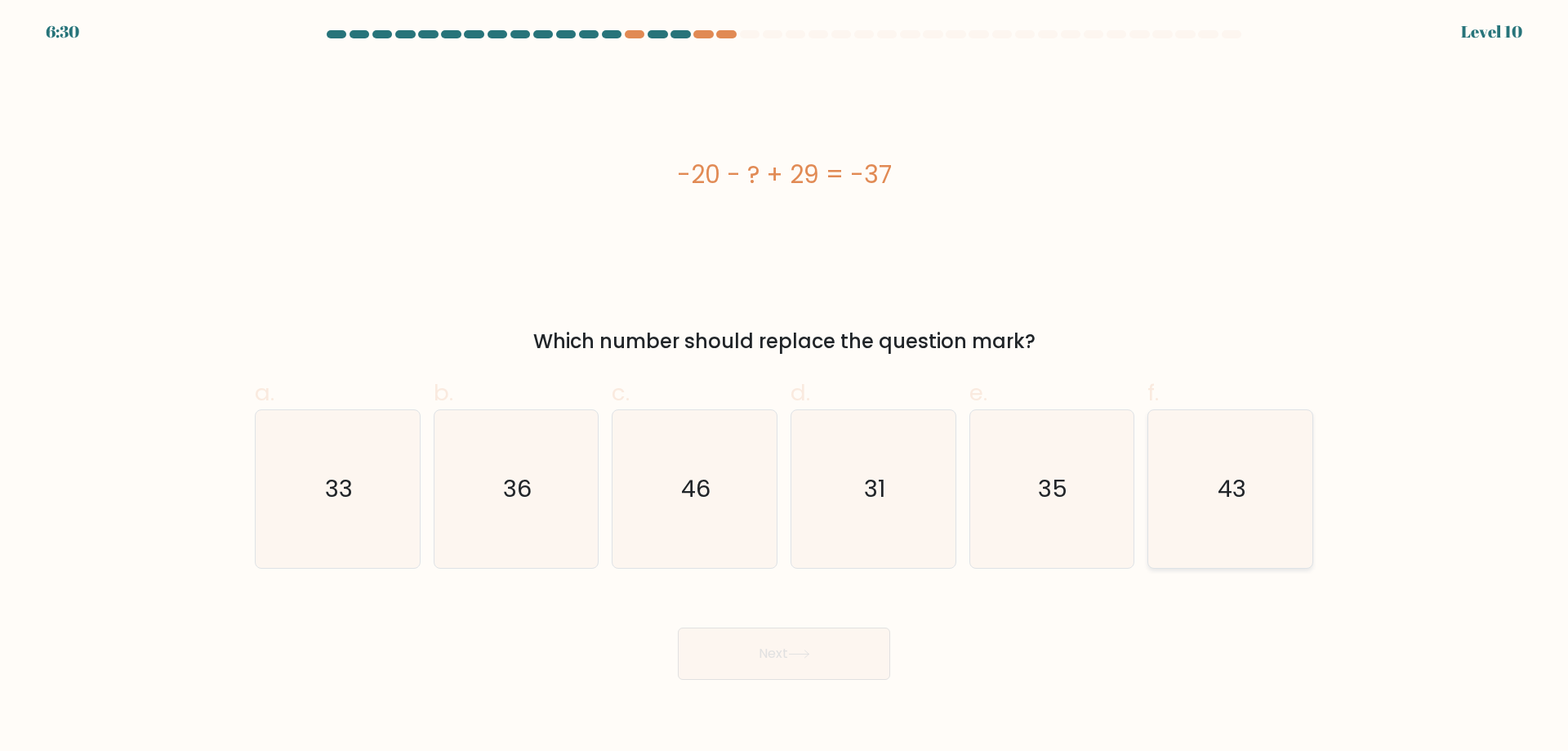
click at [1208, 529] on icon "43" at bounding box center [1230, 489] width 158 height 158
click at [784, 387] on input "f. 43" at bounding box center [784, 381] width 1 height 11
radio input "true"
click at [815, 658] on button "Next" at bounding box center [784, 654] width 212 height 52
